Goal: Task Accomplishment & Management: Manage account settings

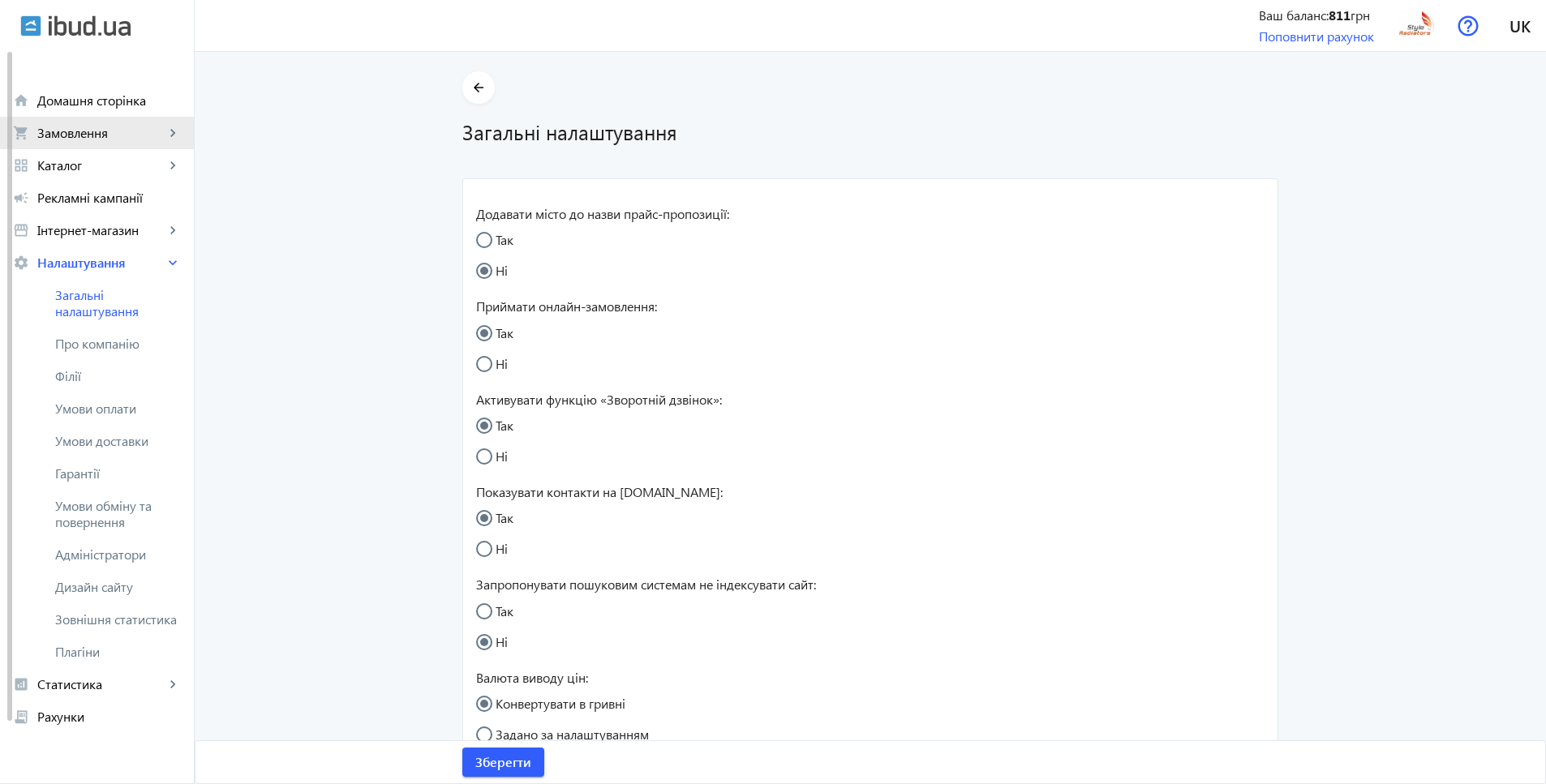
click at [116, 134] on span "Замовлення" at bounding box center [100, 133] width 127 height 16
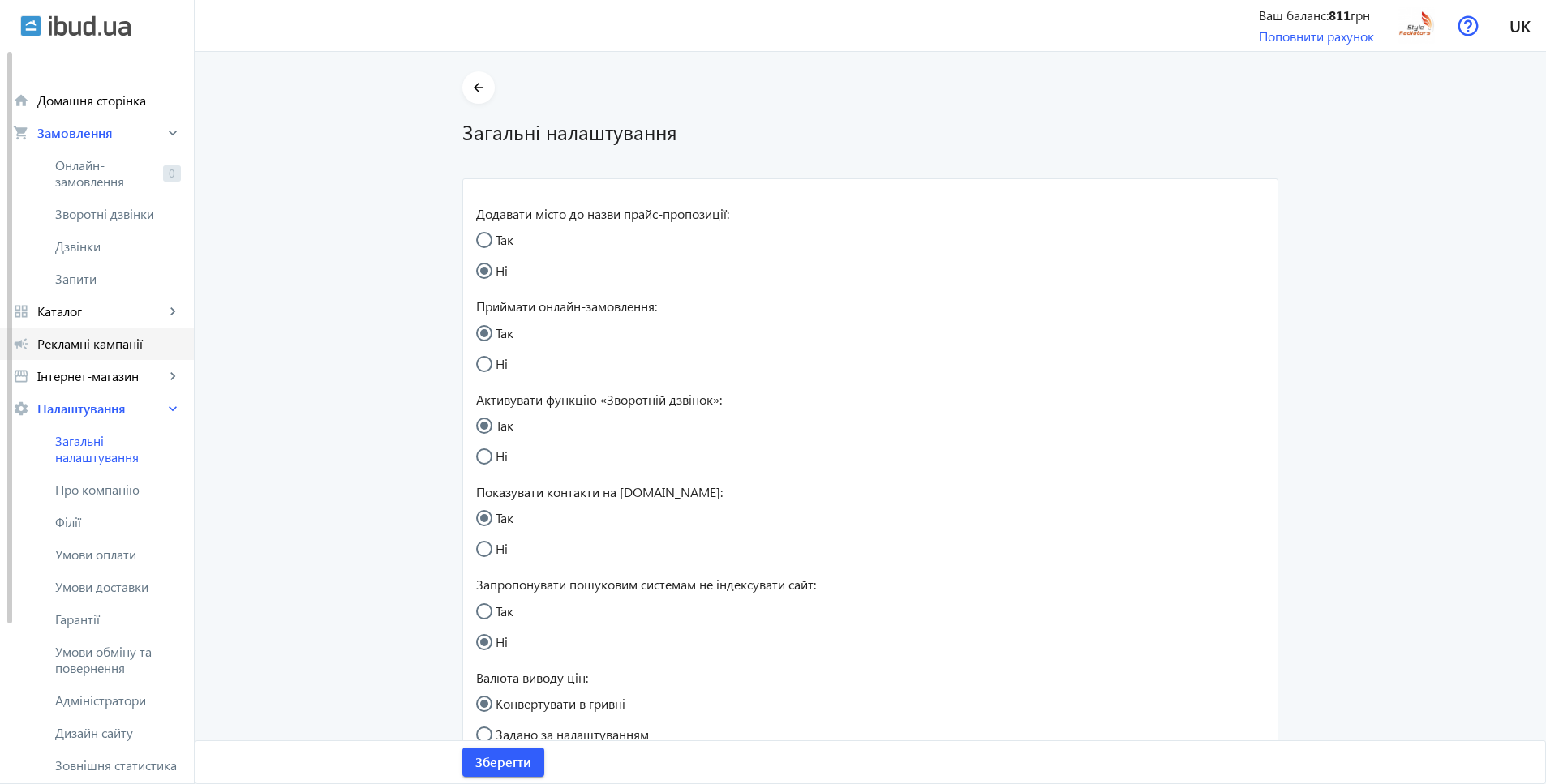
click at [95, 346] on span "Рекламні кампанії" at bounding box center [108, 344] width 143 height 16
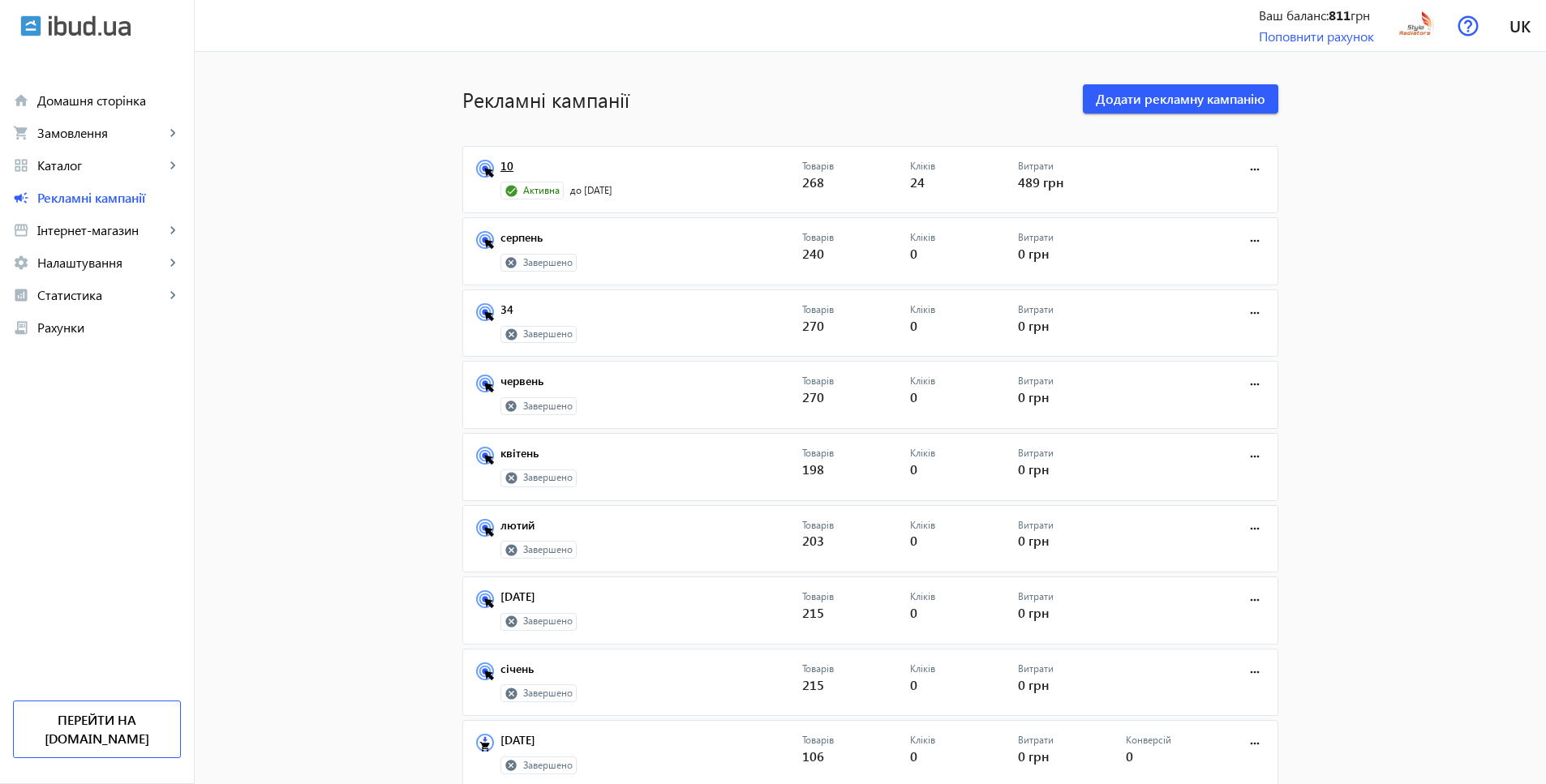
click at [500, 163] on link "10" at bounding box center [651, 171] width 301 height 23
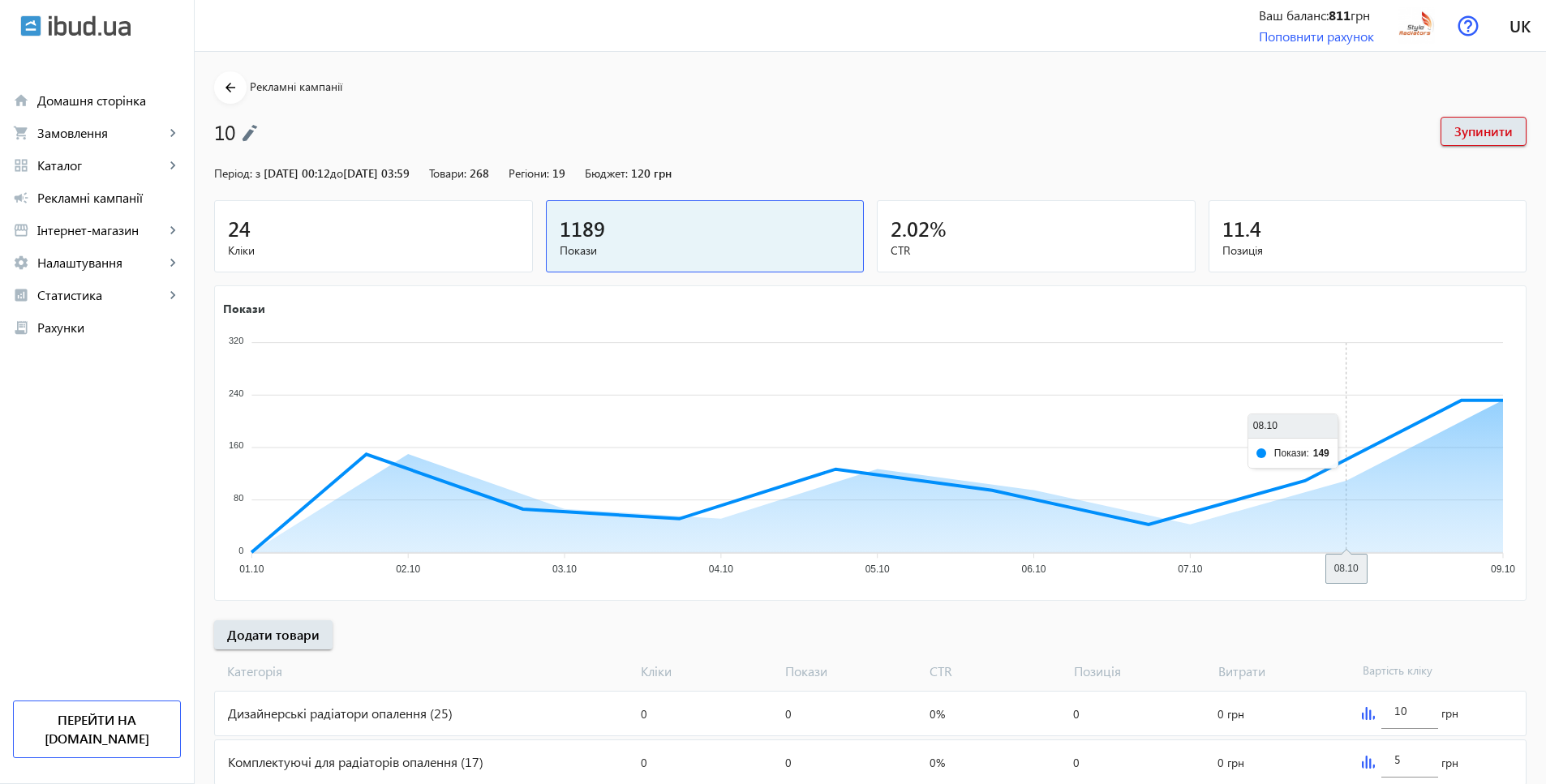
scroll to position [145, 0]
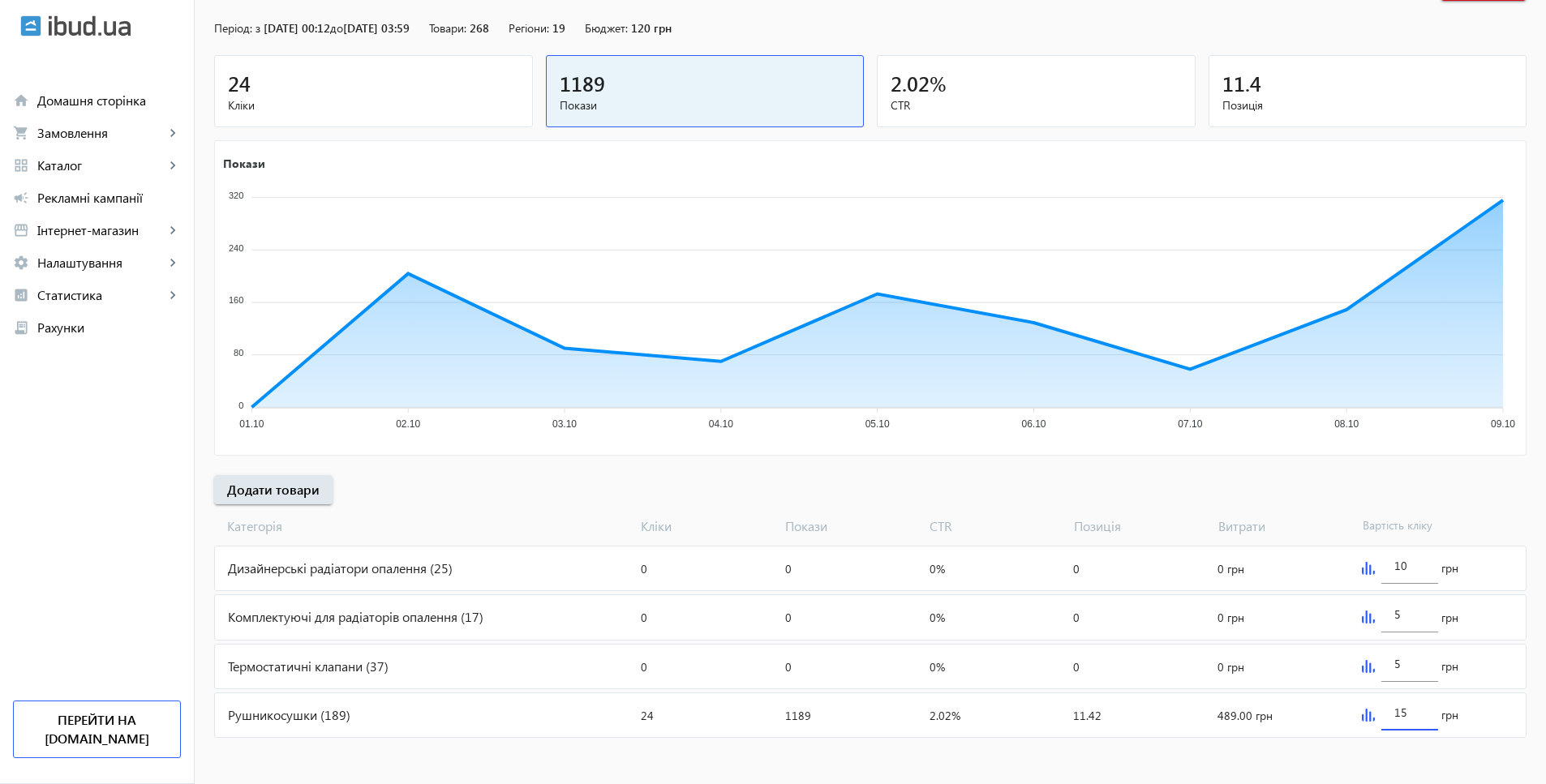
drag, startPoint x: 1413, startPoint y: 706, endPoint x: 1347, endPoint y: 707, distance: 66.0
click at [1347, 707] on mat-card "Рушникосушки (189) Кліки: 24 Покази: 1189 CTR: 2.02% Позиція: 11.42 Витрати: 48…" at bounding box center [870, 715] width 1312 height 45
type input "10"
drag, startPoint x: 1398, startPoint y: 564, endPoint x: 1372, endPoint y: 564, distance: 26.0
click at [1372, 564] on div "10 грн" at bounding box center [1440, 568] width 171 height 44
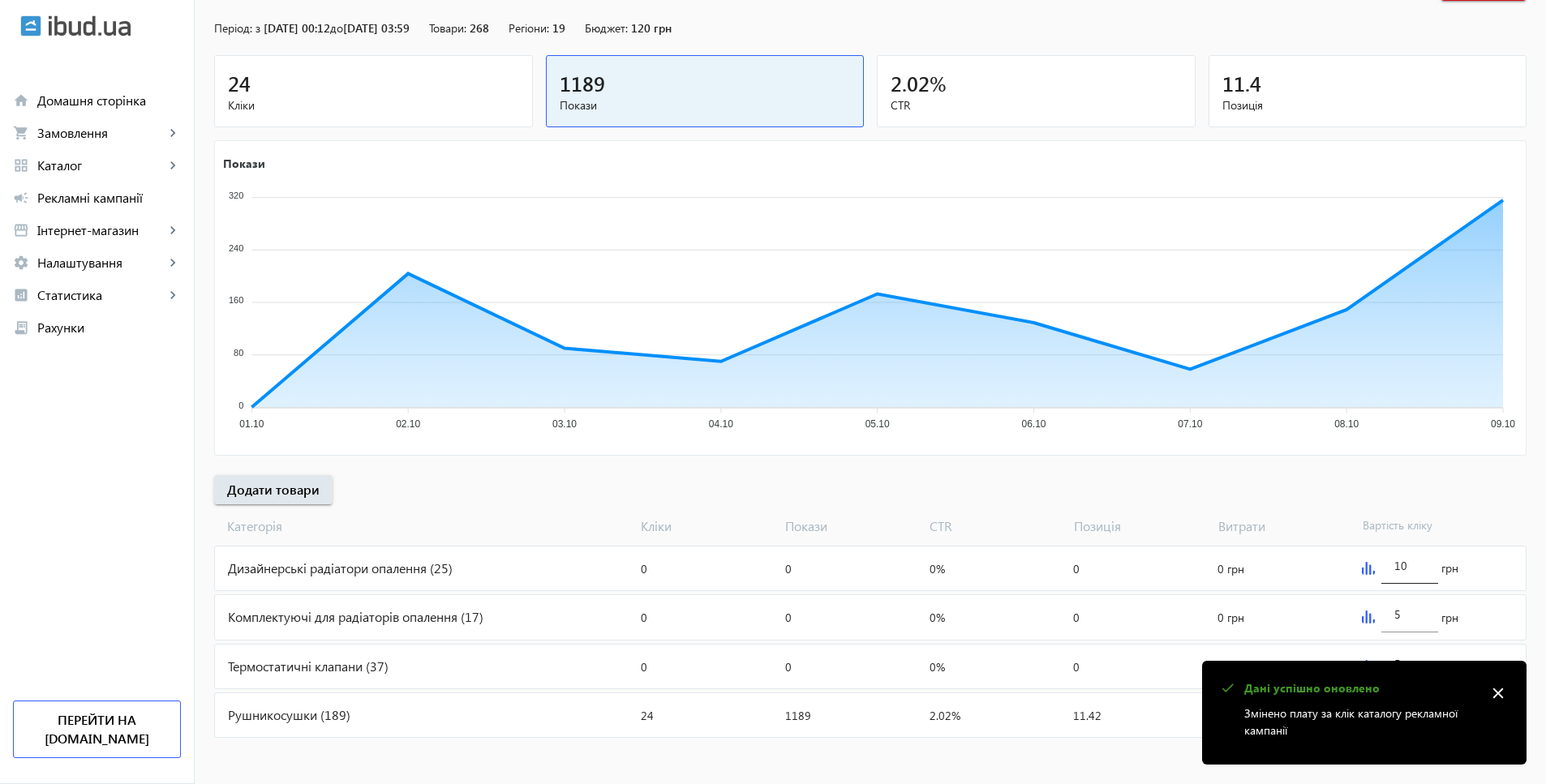
click at [1422, 562] on input "10" at bounding box center [1410, 565] width 31 height 15
drag, startPoint x: 1403, startPoint y: 564, endPoint x: 1356, endPoint y: 564, distance: 47.0
click at [1356, 564] on div "10 грн" at bounding box center [1440, 568] width 171 height 44
type input "6"
click at [1500, 501] on div "arrow_back Рекламні кампанії 10 Зупинити Період: з [DATE] 00:12 до [DATE] 03:59…" at bounding box center [870, 333] width 1351 height 815
